Goal: Information Seeking & Learning: Find specific fact

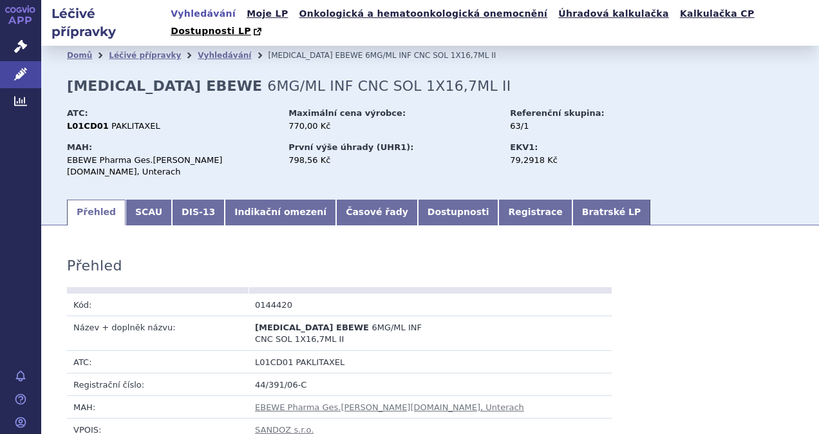
click at [23, 16] on link "APP" at bounding box center [20, 16] width 41 height 33
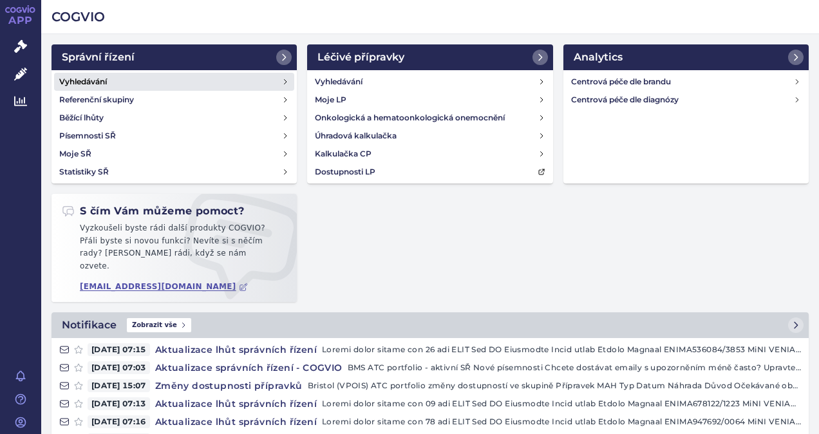
click at [106, 81] on h4 "Vyhledávání" at bounding box center [83, 81] width 48 height 13
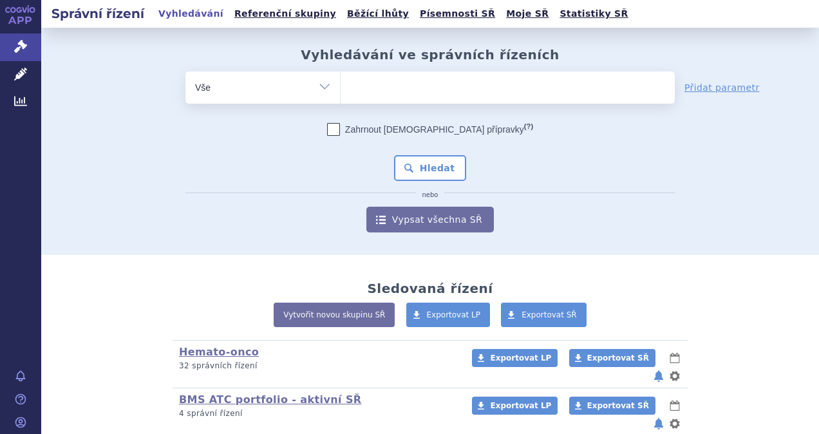
click at [343, 86] on ul at bounding box center [508, 84] width 334 height 27
click at [341, 86] on select at bounding box center [340, 87] width 1 height 32
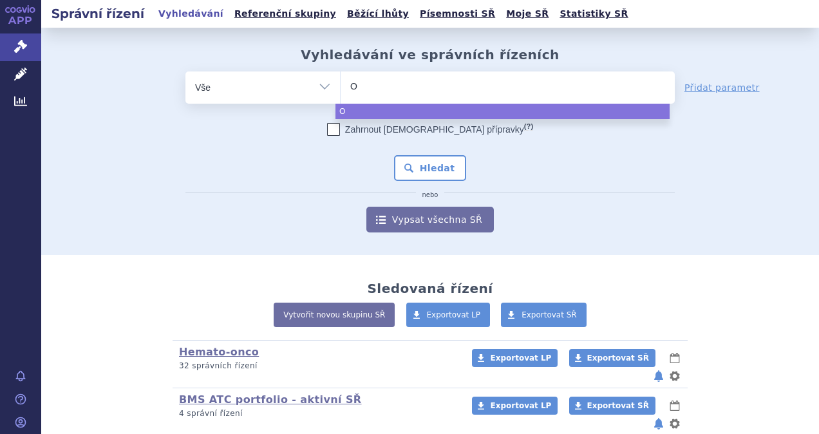
type input "Op"
type input "Opd"
type input "Opdi"
type input "Opdiv"
type input "Opdivo"
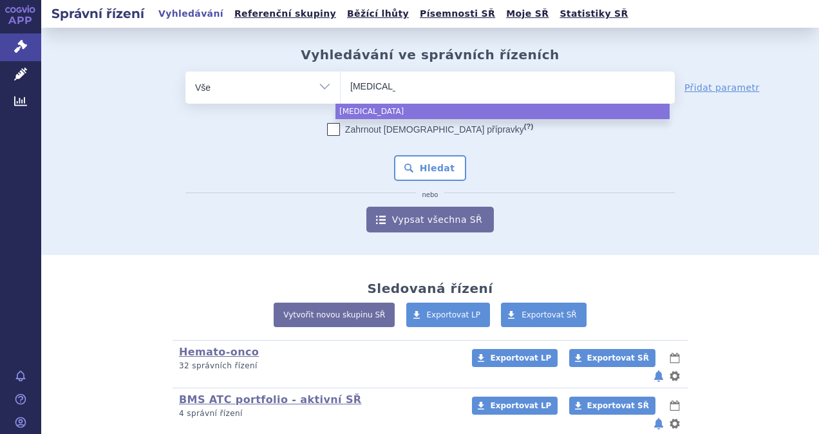
type input "Opdivo"
type input "Opdivo s"
type input "Opdivo sc"
select select "Opdivo sc"
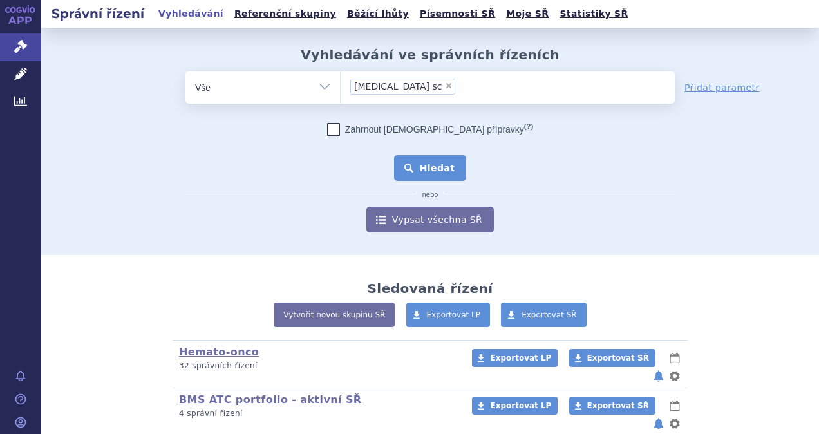
click at [427, 157] on button "Hledat" at bounding box center [430, 168] width 73 height 26
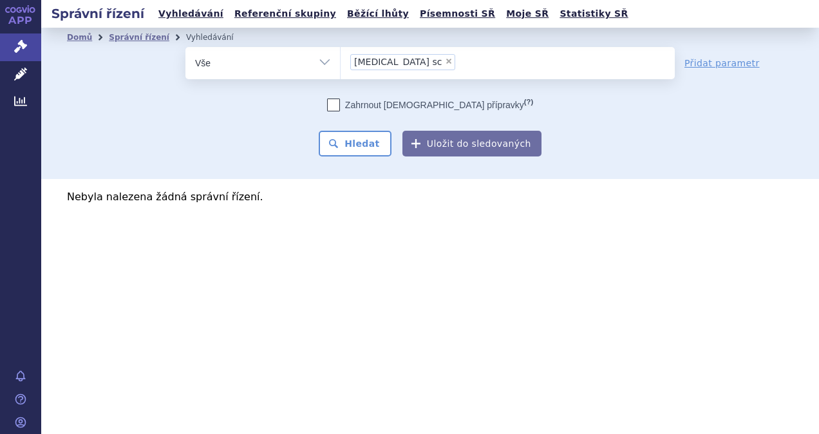
click at [393, 61] on span "[MEDICAL_DATA] sc" at bounding box center [398, 61] width 88 height 9
click at [341, 61] on select "[MEDICAL_DATA] sc" at bounding box center [340, 62] width 1 height 32
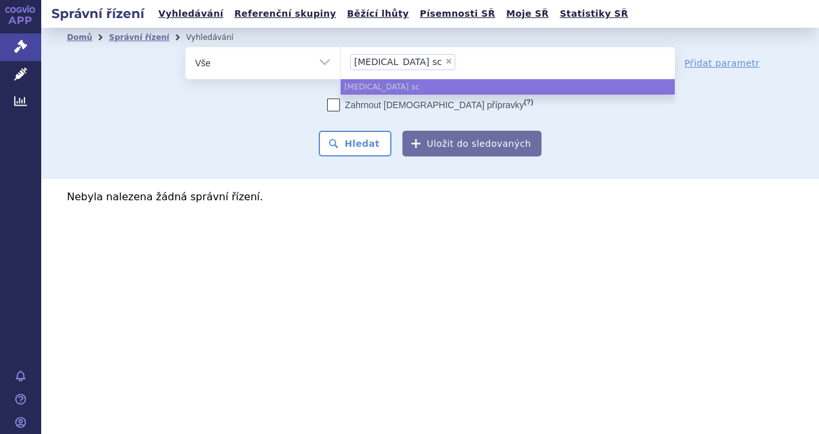
click at [445, 62] on span "×" at bounding box center [449, 61] width 8 height 8
click at [341, 62] on select "Opdivo sc" at bounding box center [340, 62] width 1 height 32
select select
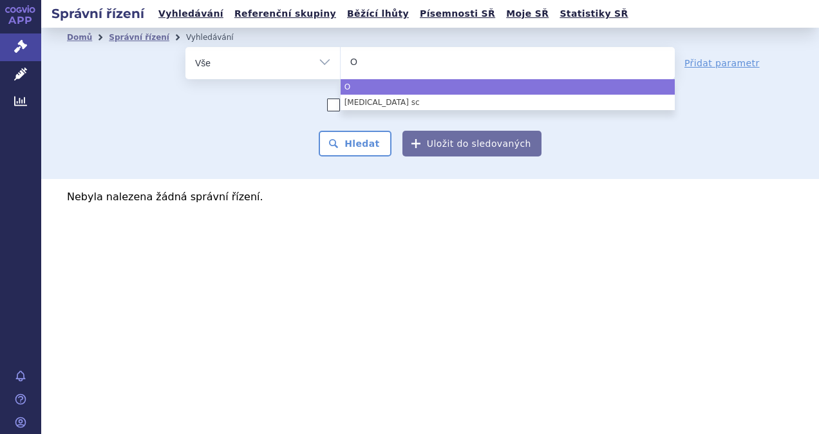
type input "OP"
type input "OPD"
type input "OPDI"
type input "OPDIV"
type input "OPDIVO"
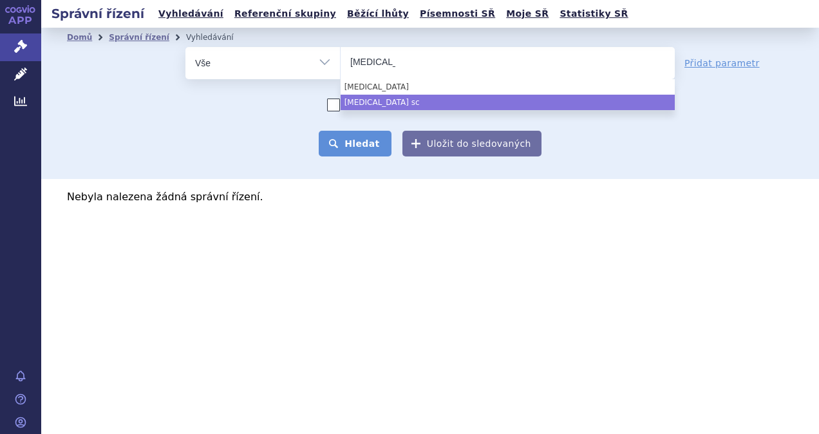
select select "Opdivo sc"
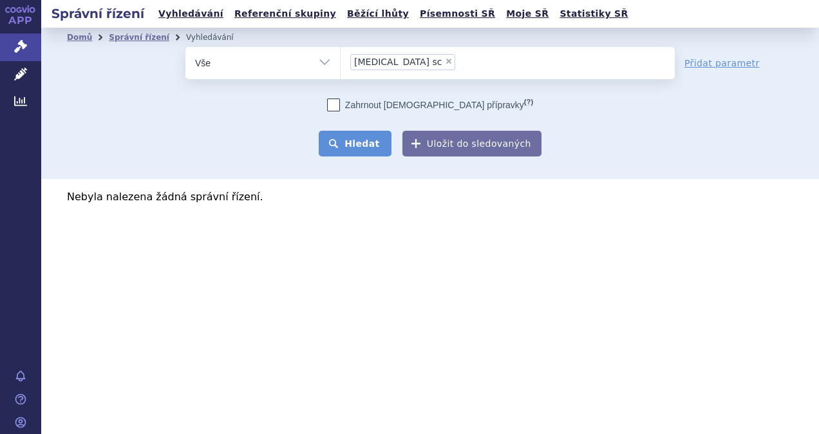
click at [371, 148] on button "Hledat" at bounding box center [355, 144] width 73 height 26
click at [393, 62] on span "[MEDICAL_DATA] sc" at bounding box center [398, 61] width 88 height 9
click at [341, 62] on select "[MEDICAL_DATA] sc" at bounding box center [340, 62] width 1 height 32
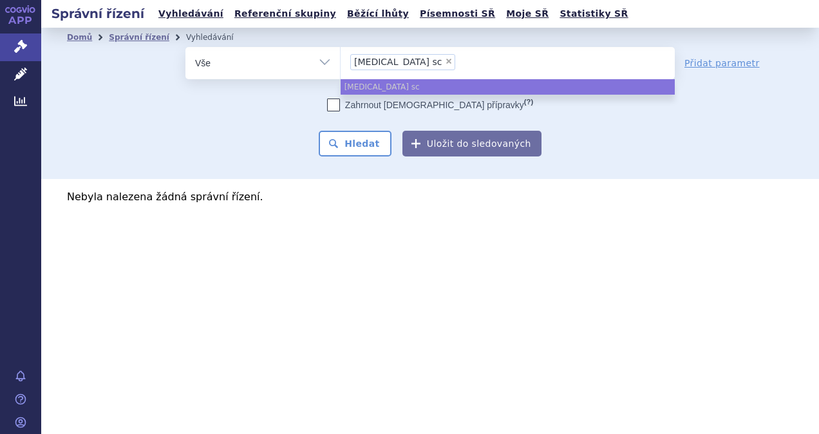
click at [445, 59] on span "×" at bounding box center [449, 61] width 8 height 8
click at [341, 59] on select "[MEDICAL_DATA] sc" at bounding box center [340, 62] width 1 height 32
select select
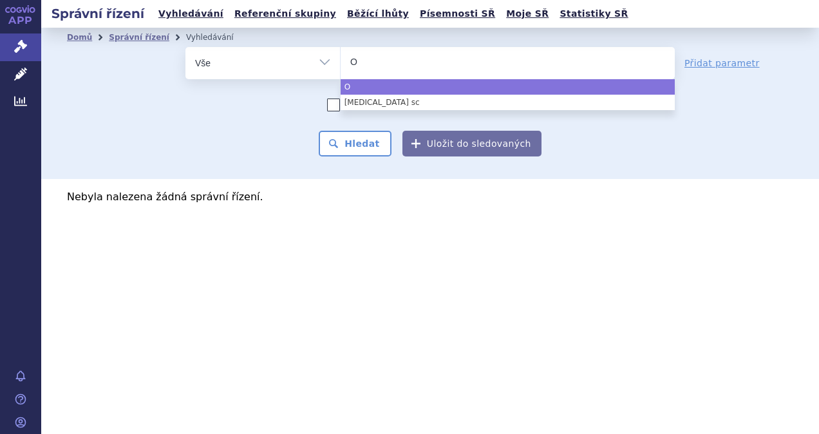
type input "OP"
type input "OPD"
type input "OPDI"
type input "OPDIV"
type input "[MEDICAL_DATA]"
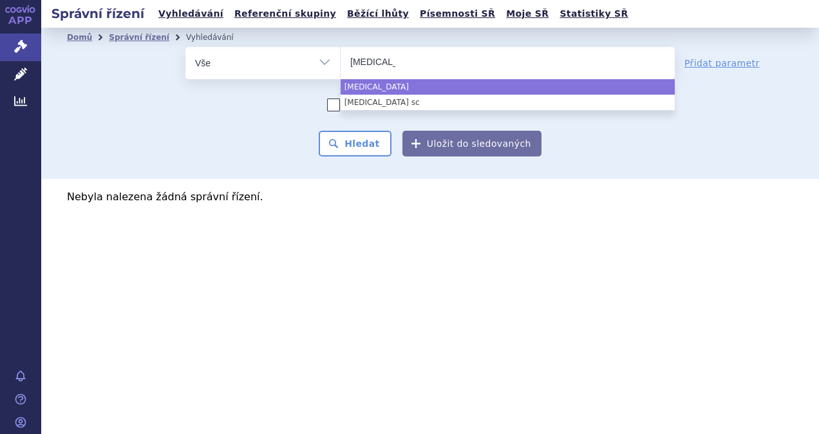
select select "[MEDICAL_DATA]"
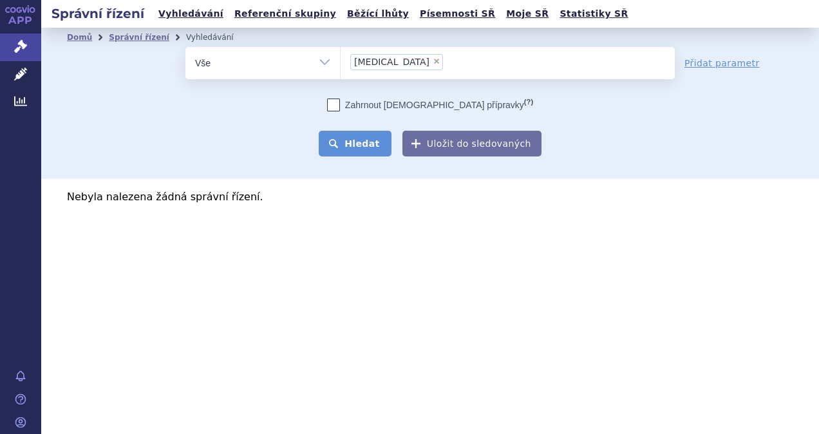
click at [359, 144] on button "Hledat" at bounding box center [355, 144] width 73 height 26
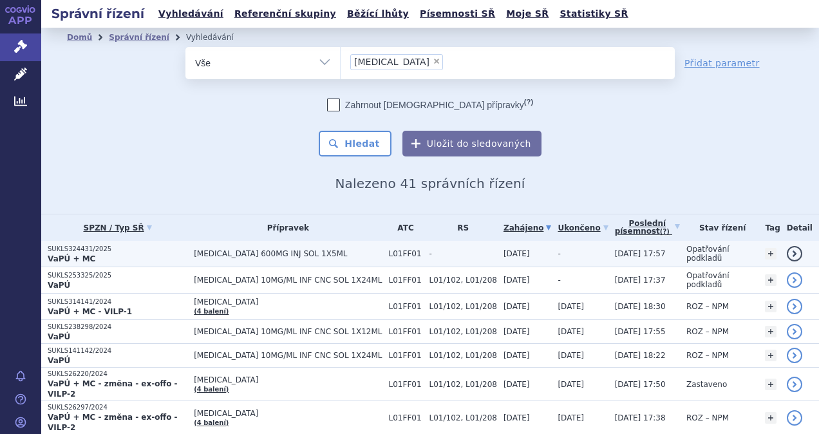
click at [123, 245] on p "SUKLS324431/2025" at bounding box center [118, 249] width 140 height 9
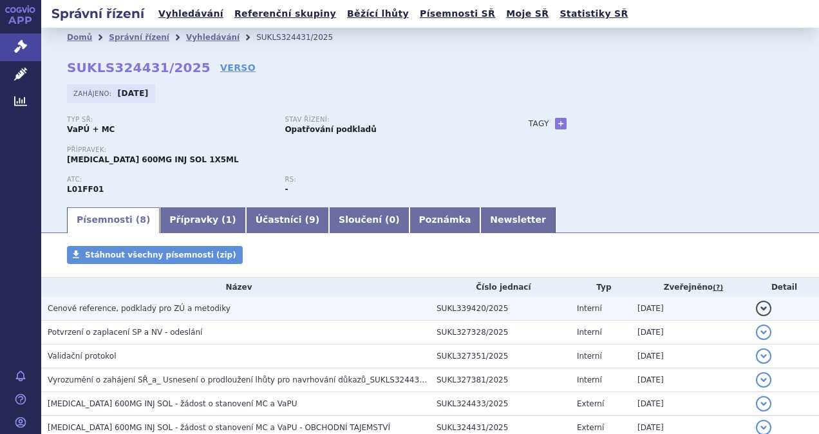
click at [126, 307] on span "Cenové reference, podklady pro ZÚ a metodiky" at bounding box center [139, 308] width 183 height 9
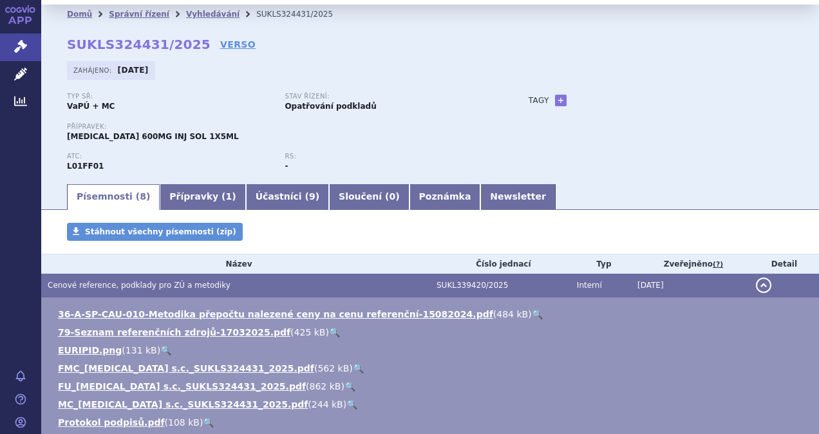
scroll to position [39, 0]
